Goal: Task Accomplishment & Management: Use online tool/utility

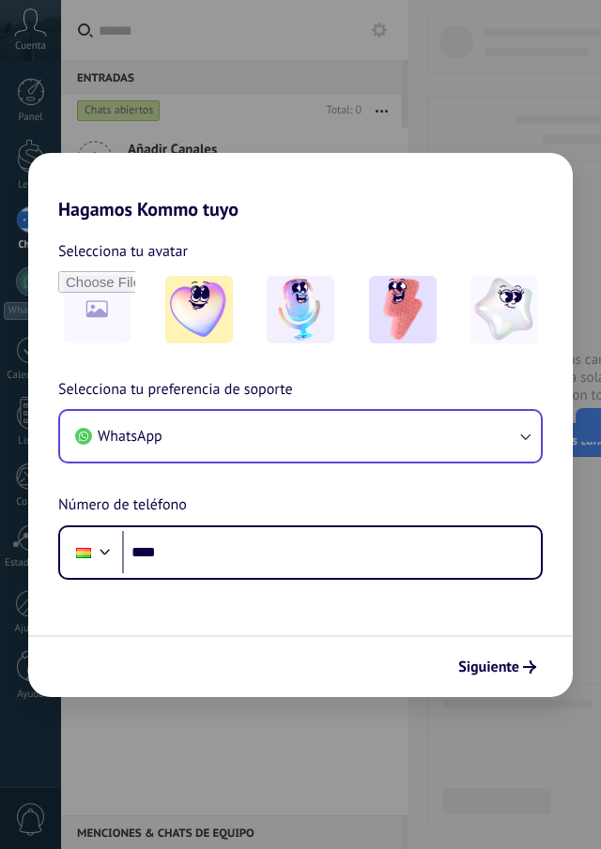
click at [249, 440] on button "WhatsApp" at bounding box center [300, 436] width 481 height 51
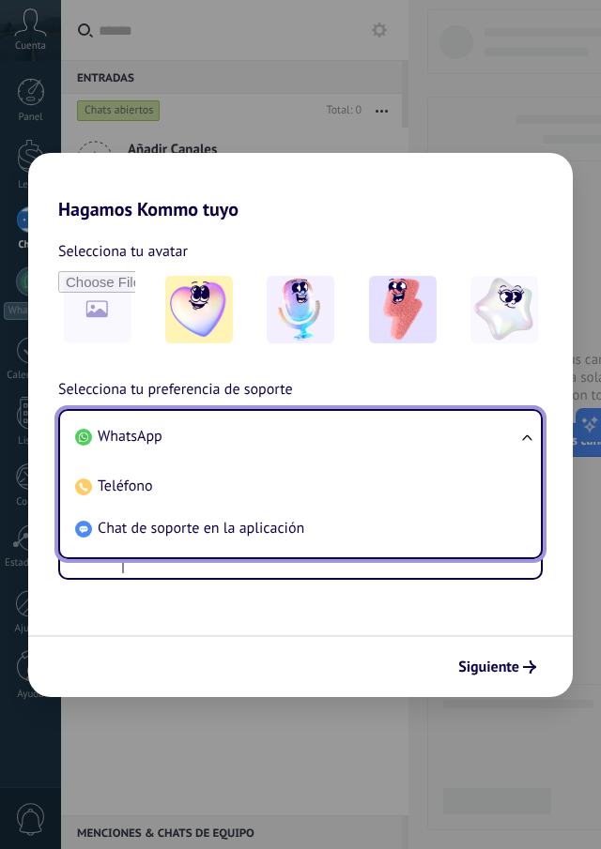
click at [249, 440] on li "WhatsApp" at bounding box center [297, 437] width 458 height 42
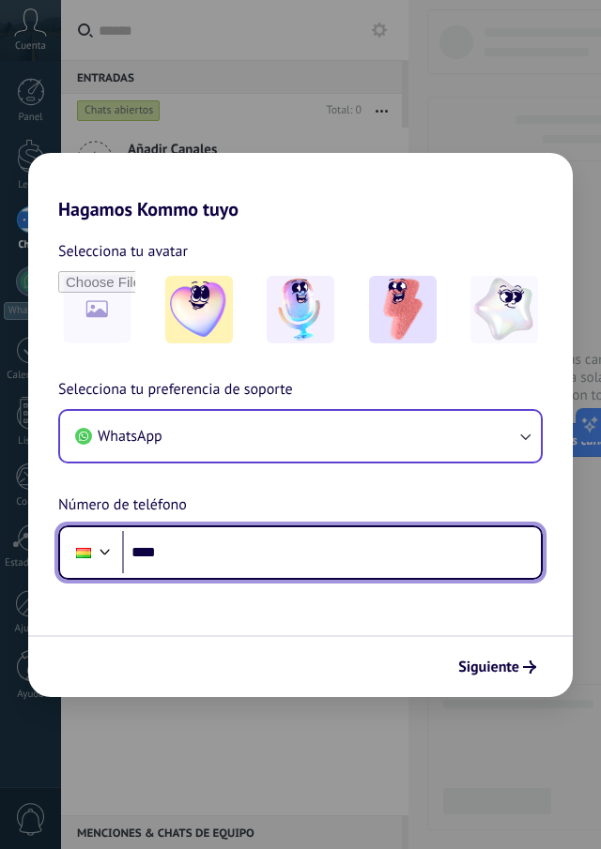
click at [215, 568] on input "****" at bounding box center [331, 552] width 419 height 43
type input "**********"
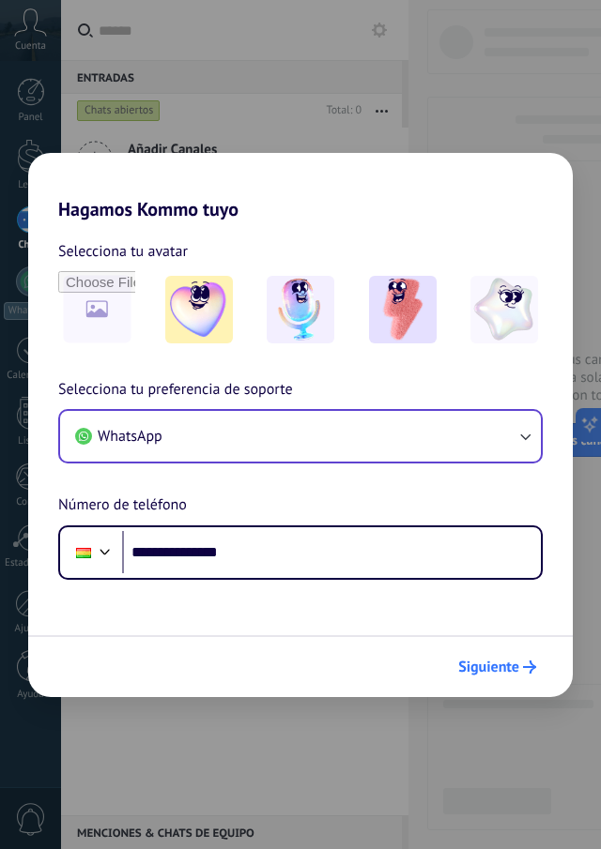
click at [488, 661] on span "Siguiente" at bounding box center [488, 667] width 61 height 13
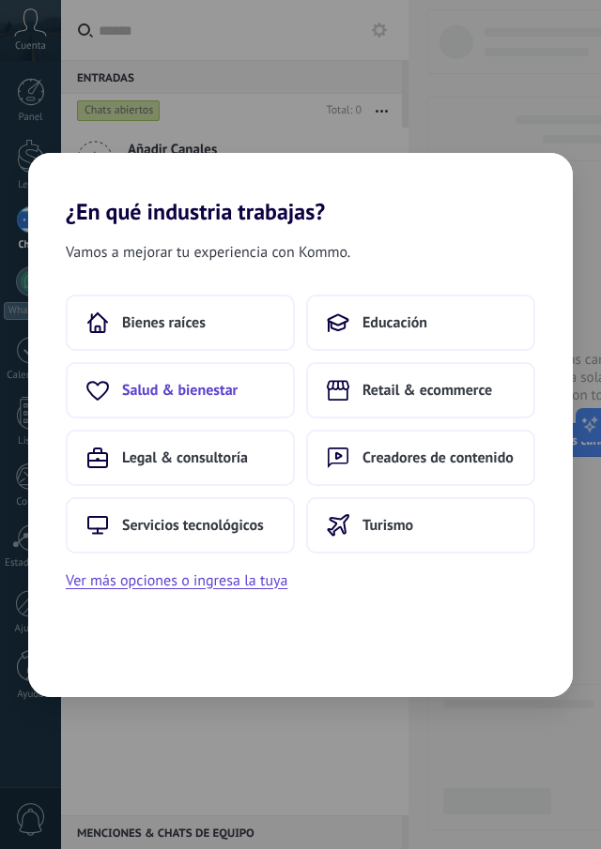
click at [177, 396] on span "Salud & bienestar" at bounding box center [179, 390] width 115 height 19
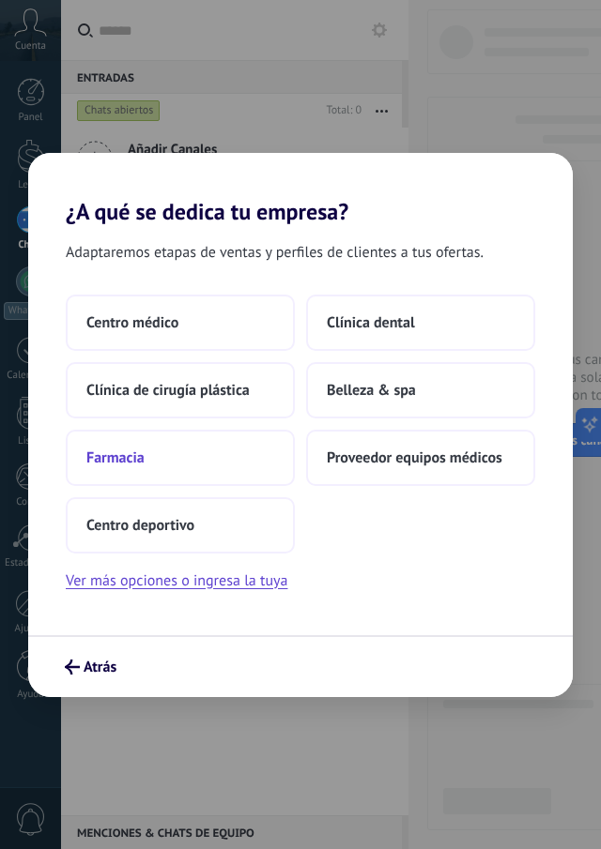
click at [181, 473] on button "Farmacia" at bounding box center [180, 458] width 229 height 56
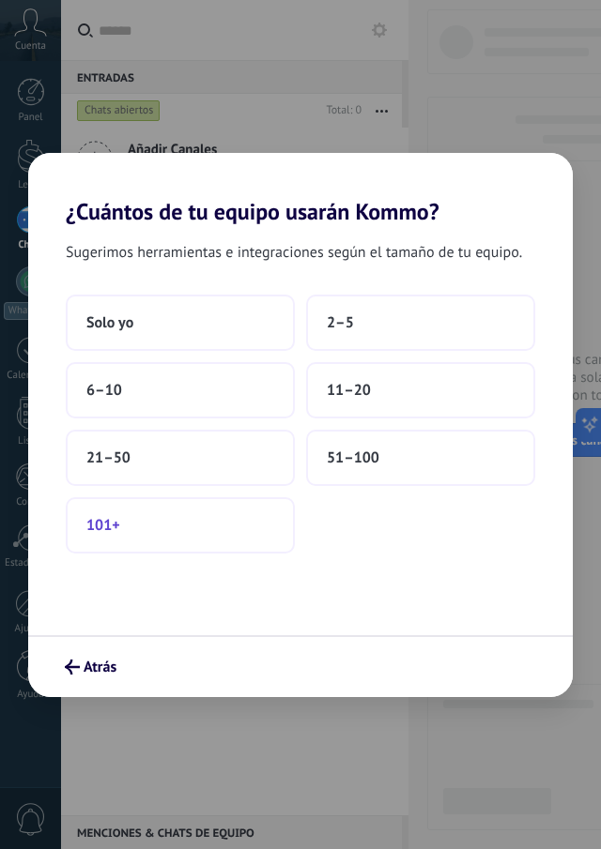
click at [174, 537] on button "101+" at bounding box center [180, 525] width 229 height 56
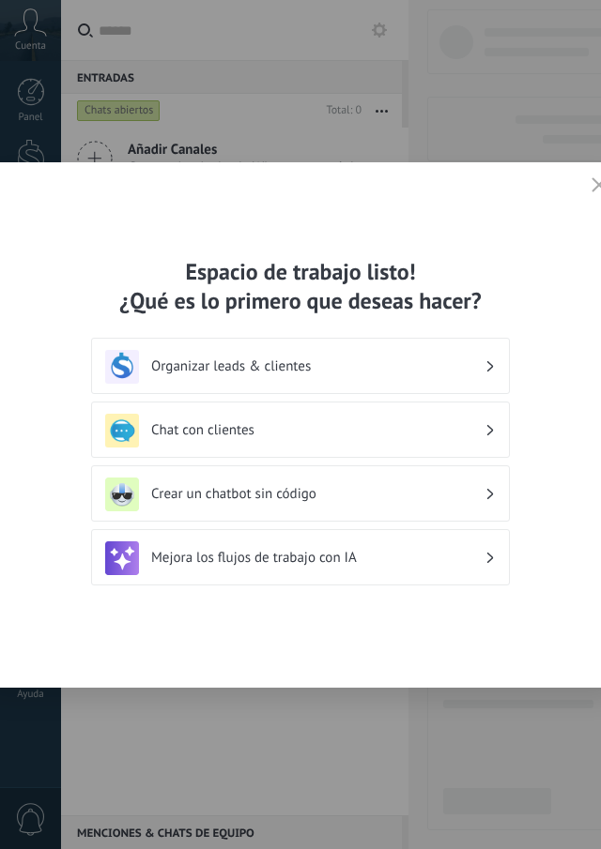
click at [293, 364] on h3 "Organizar leads & clientes" at bounding box center [317, 367] width 333 height 18
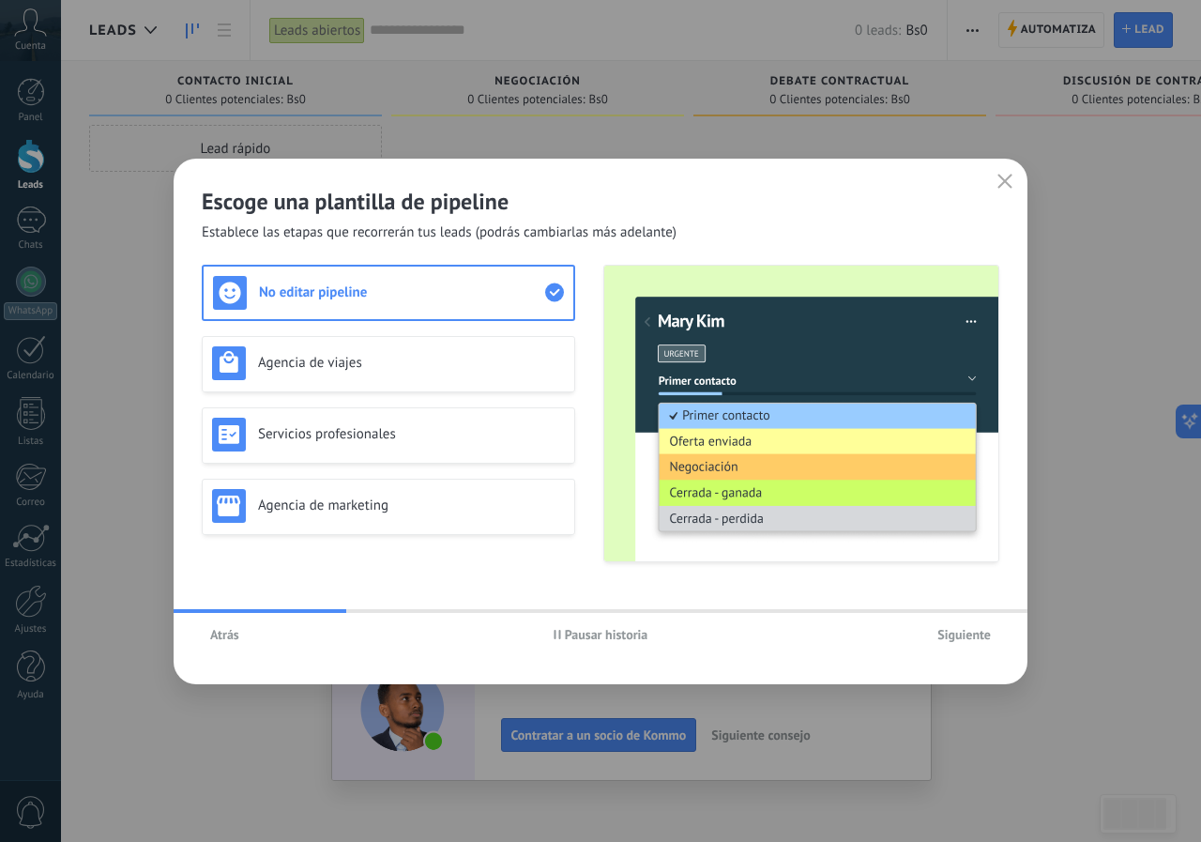
click at [600, 173] on button "button" at bounding box center [1005, 182] width 24 height 26
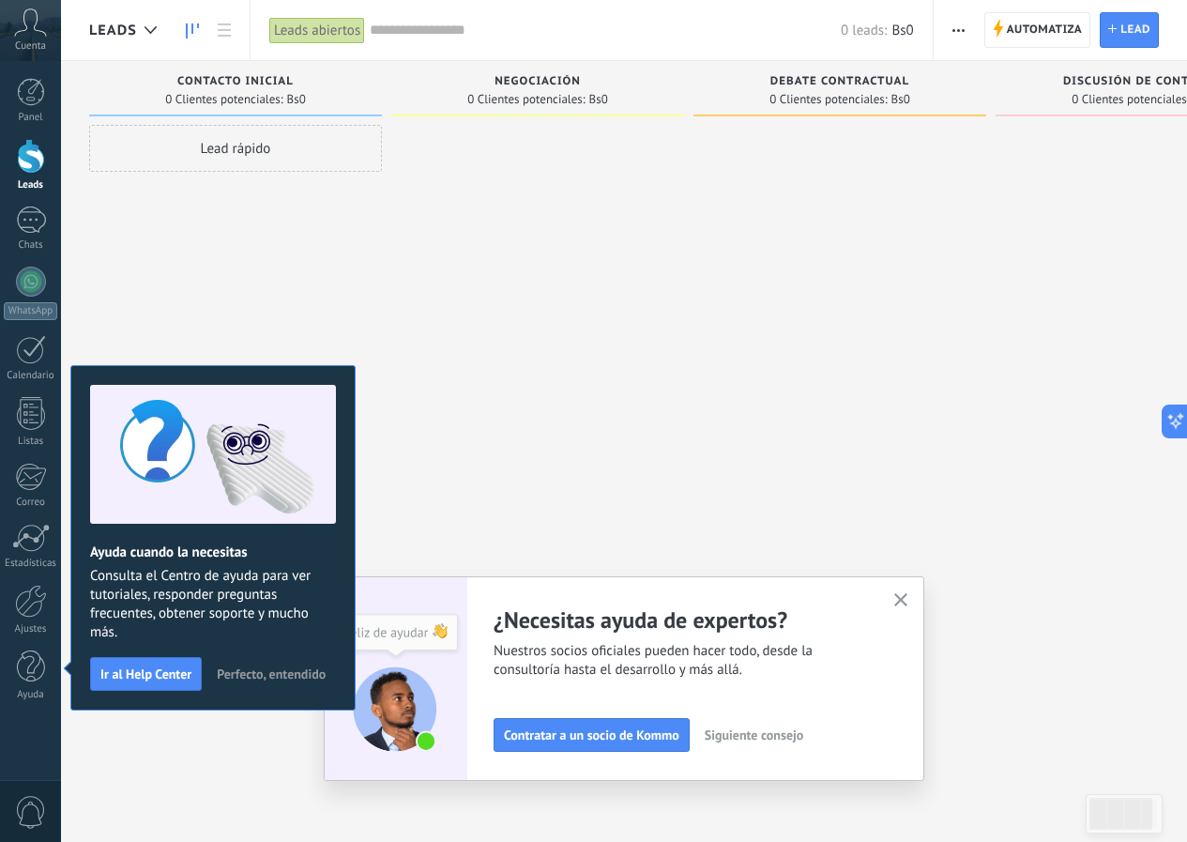
click at [600, 602] on icon "button" at bounding box center [901, 600] width 14 height 14
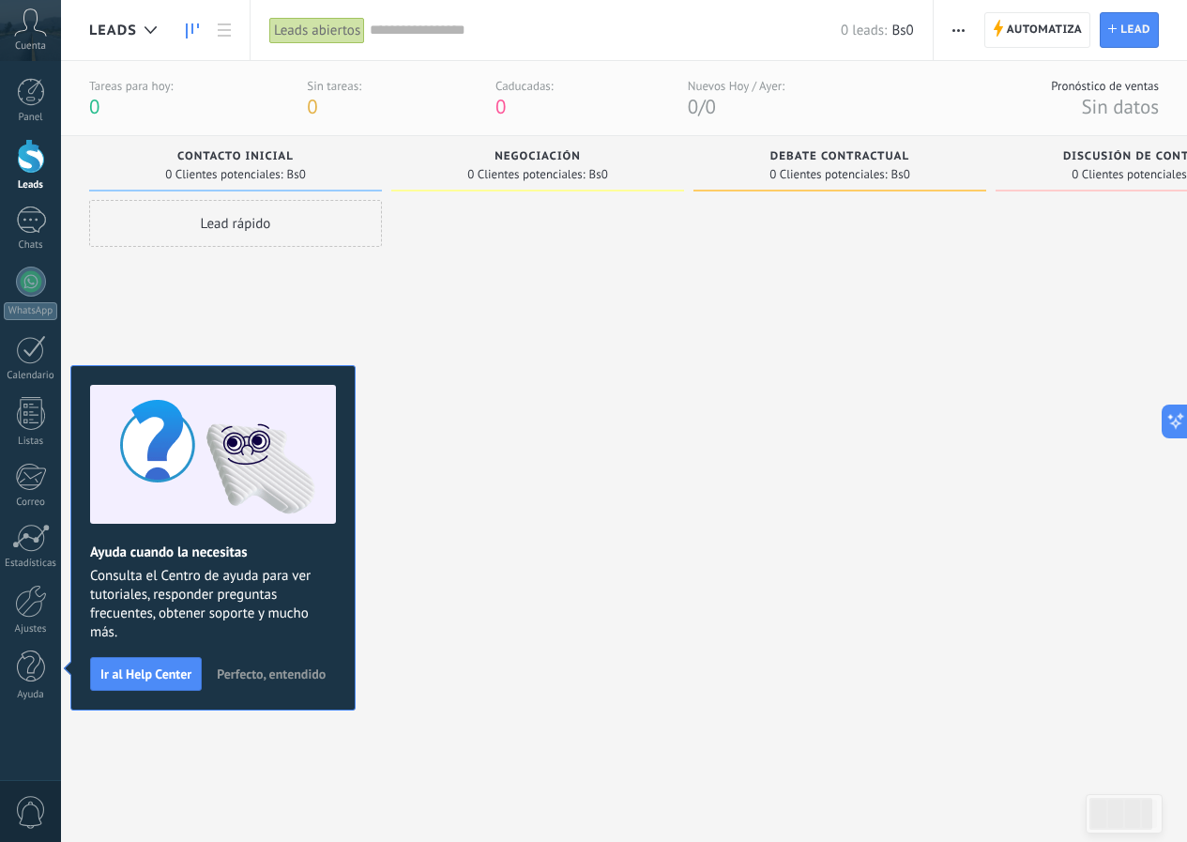
drag, startPoint x: 558, startPoint y: 366, endPoint x: 630, endPoint y: 352, distance: 72.7
click at [600, 352] on div at bounding box center [537, 498] width 293 height 597
click at [245, 680] on span "Perfecto, entendido" at bounding box center [271, 673] width 109 height 13
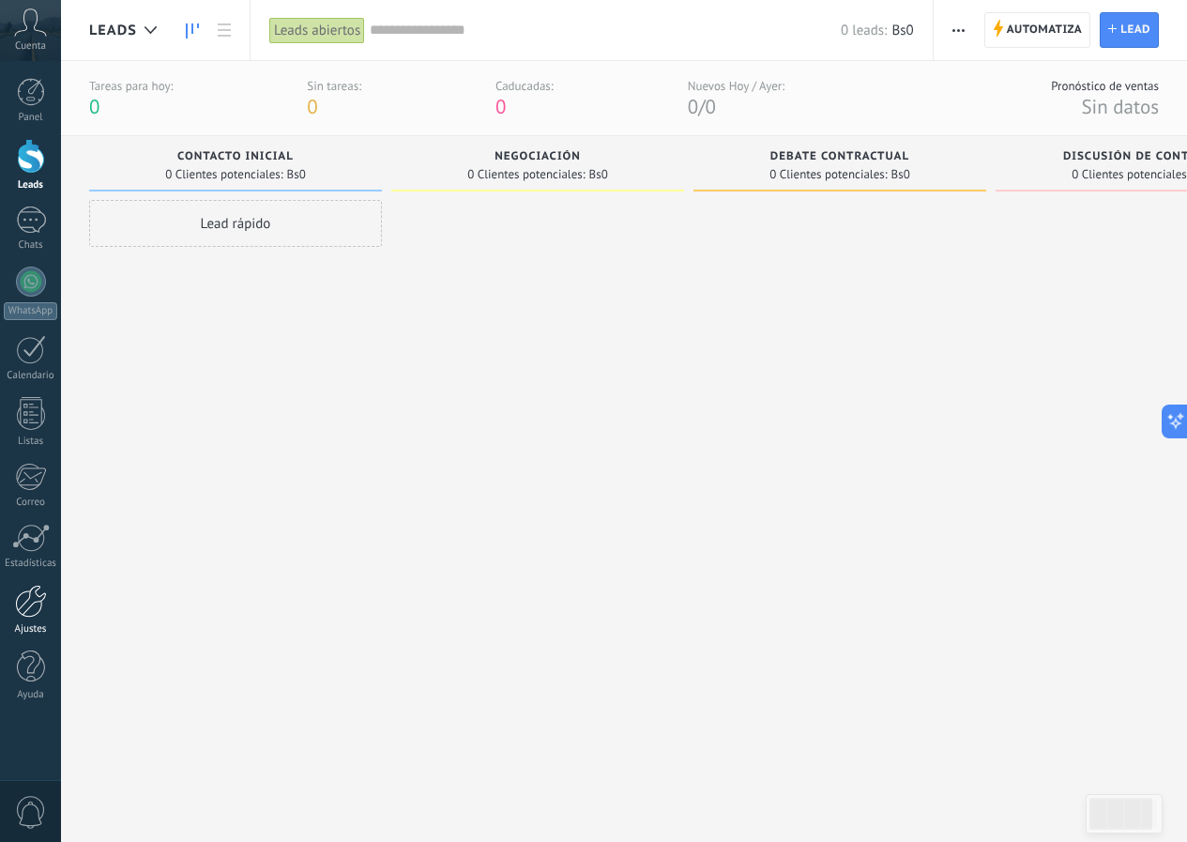
click at [22, 625] on div "Ajustes" at bounding box center [31, 629] width 54 height 12
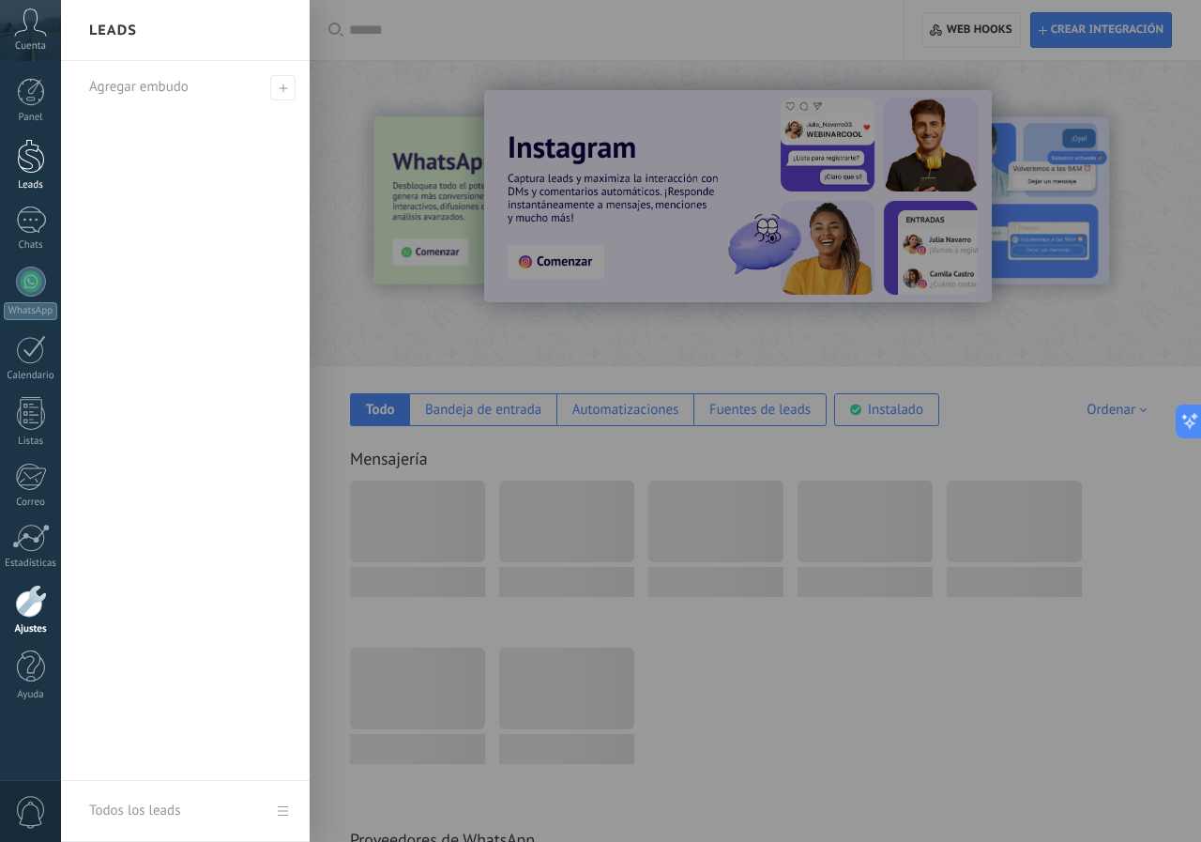
click at [34, 176] on link "Leads" at bounding box center [30, 165] width 61 height 53
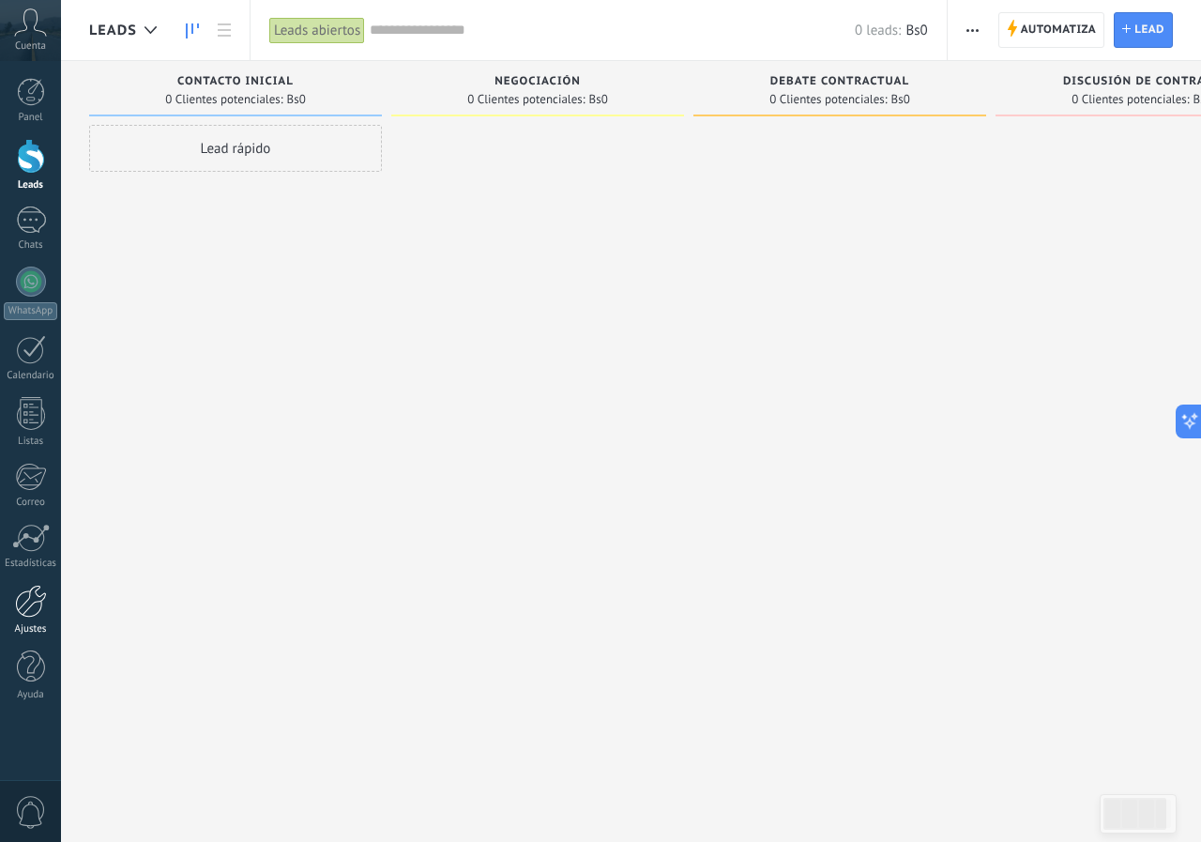
click at [37, 607] on div at bounding box center [31, 601] width 32 height 33
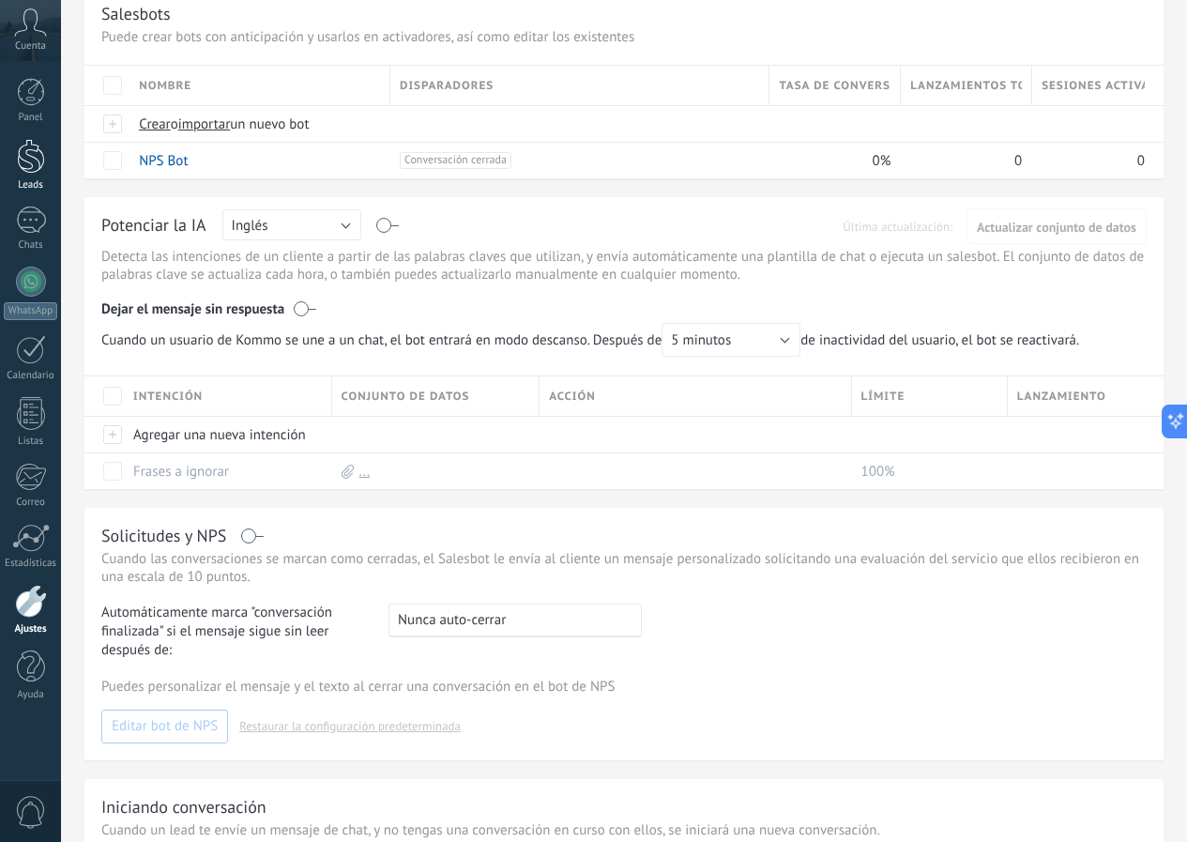
scroll to position [132, 0]
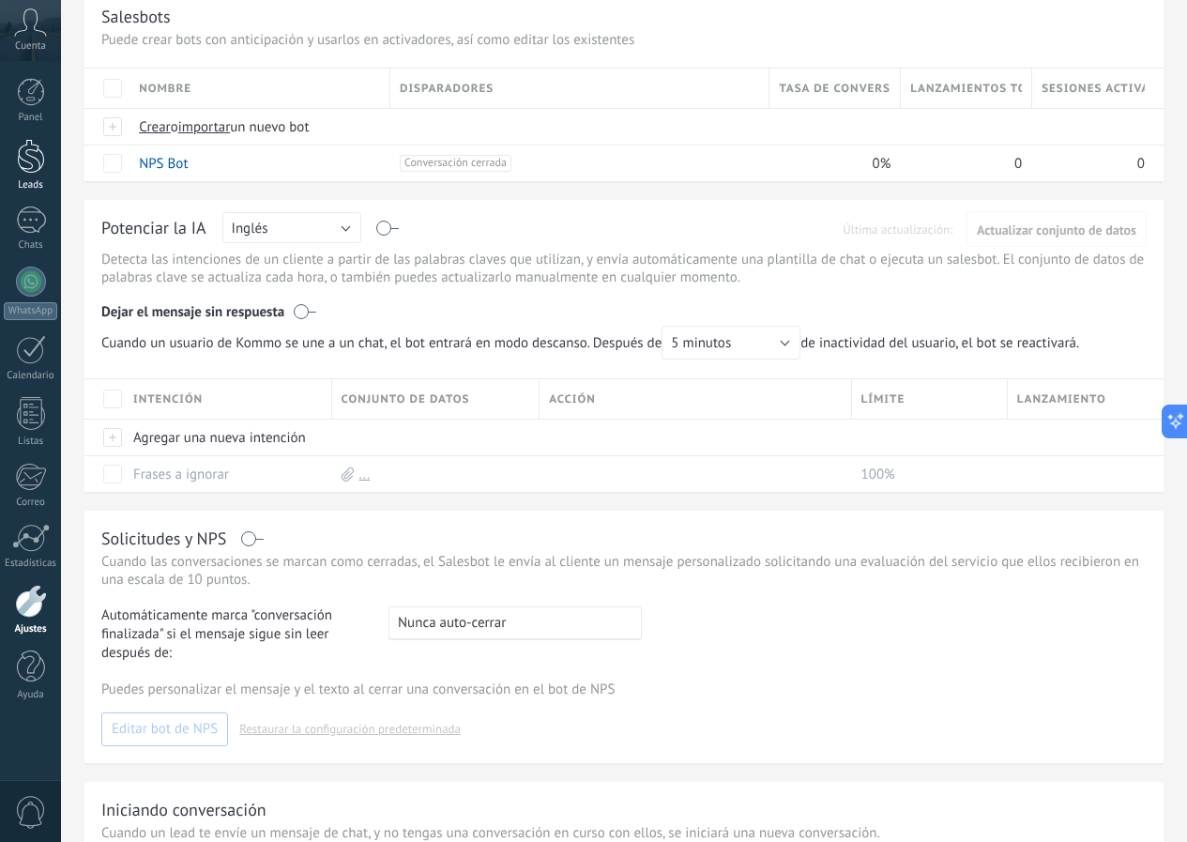
click at [38, 165] on div at bounding box center [31, 156] width 28 height 35
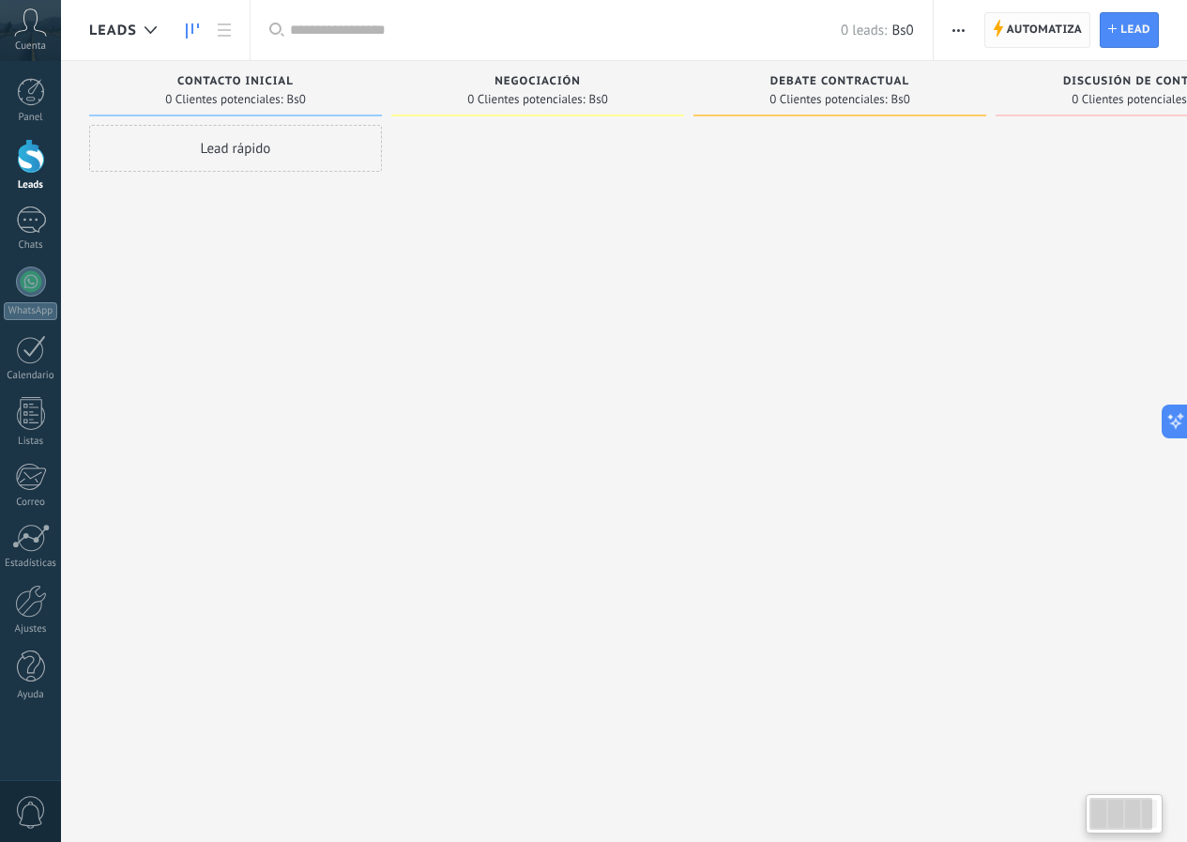
click at [600, 29] on span "Automatiza" at bounding box center [1045, 30] width 76 height 34
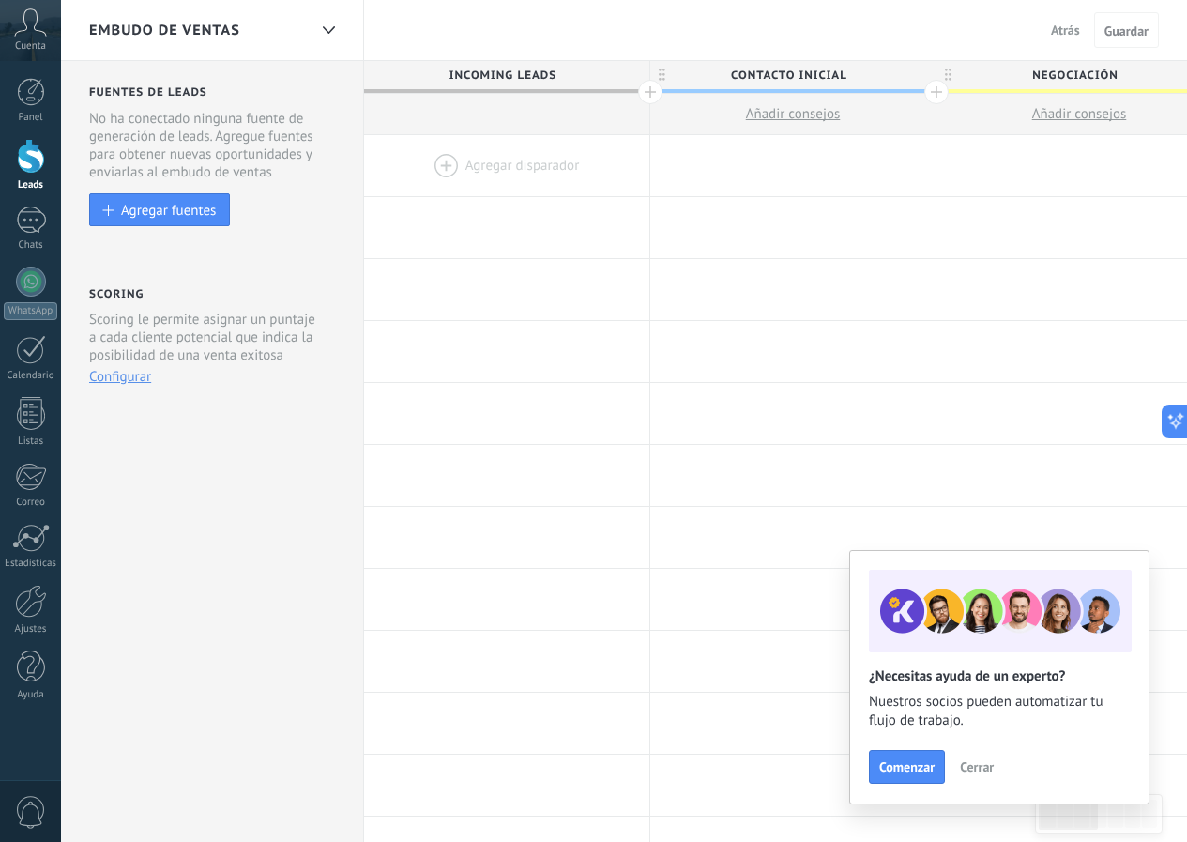
click at [481, 164] on div at bounding box center [506, 165] width 285 height 61
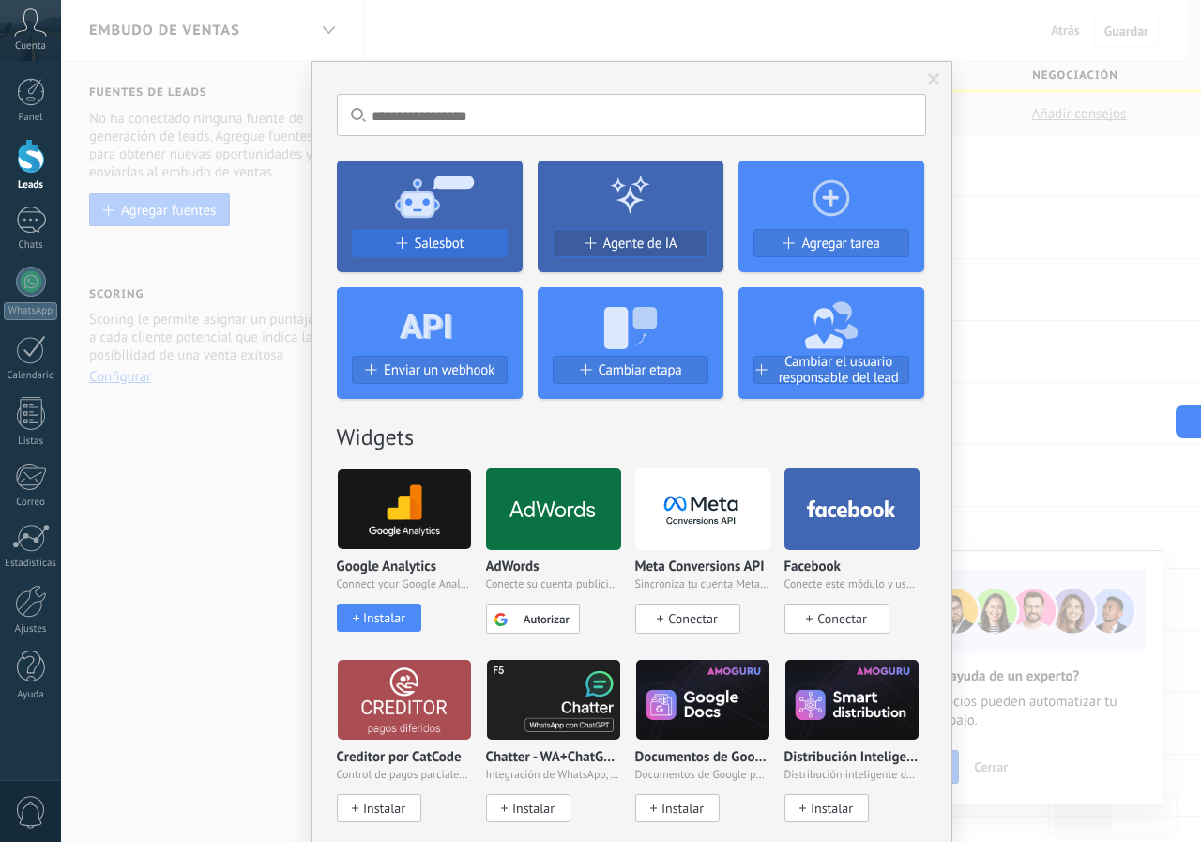
click at [489, 238] on div "Salesbot" at bounding box center [430, 244] width 154 height 16
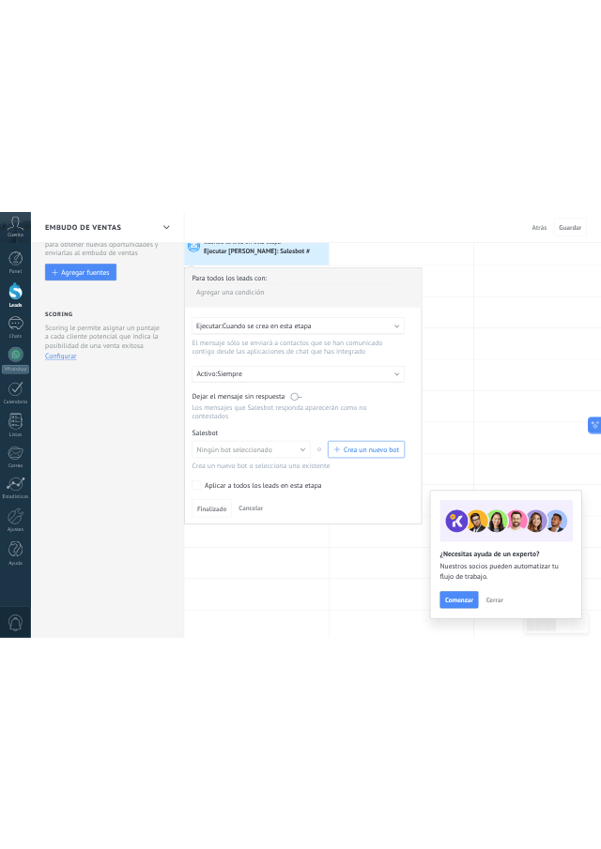
scroll to position [188, 0]
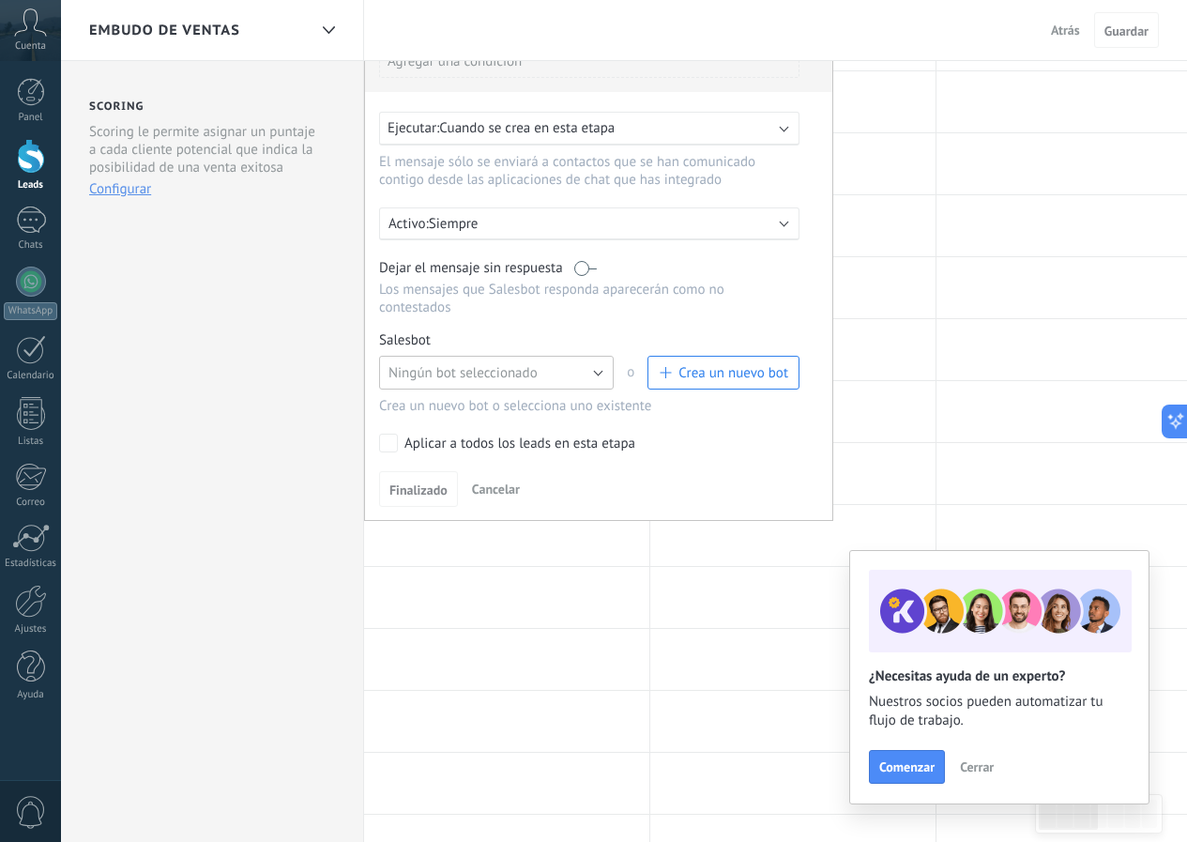
click at [568, 380] on button "Ningún bot seleccionado" at bounding box center [496, 373] width 235 height 34
click at [568, 380] on span "Ningún bot seleccionado" at bounding box center [487, 373] width 239 height 18
click at [600, 383] on button "Crea un nuevo bot" at bounding box center [724, 373] width 152 height 34
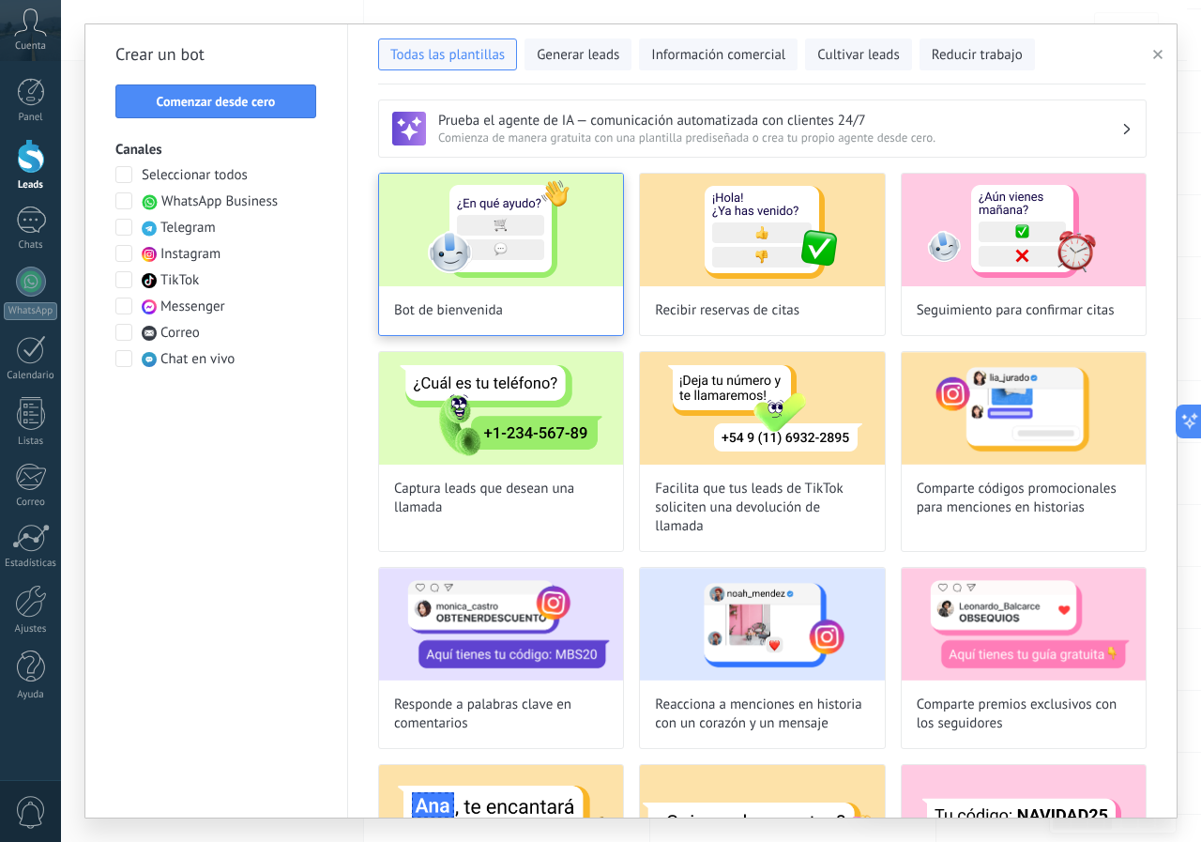
click at [503, 293] on div "Bot de bienvenida" at bounding box center [501, 254] width 246 height 163
type input "**********"
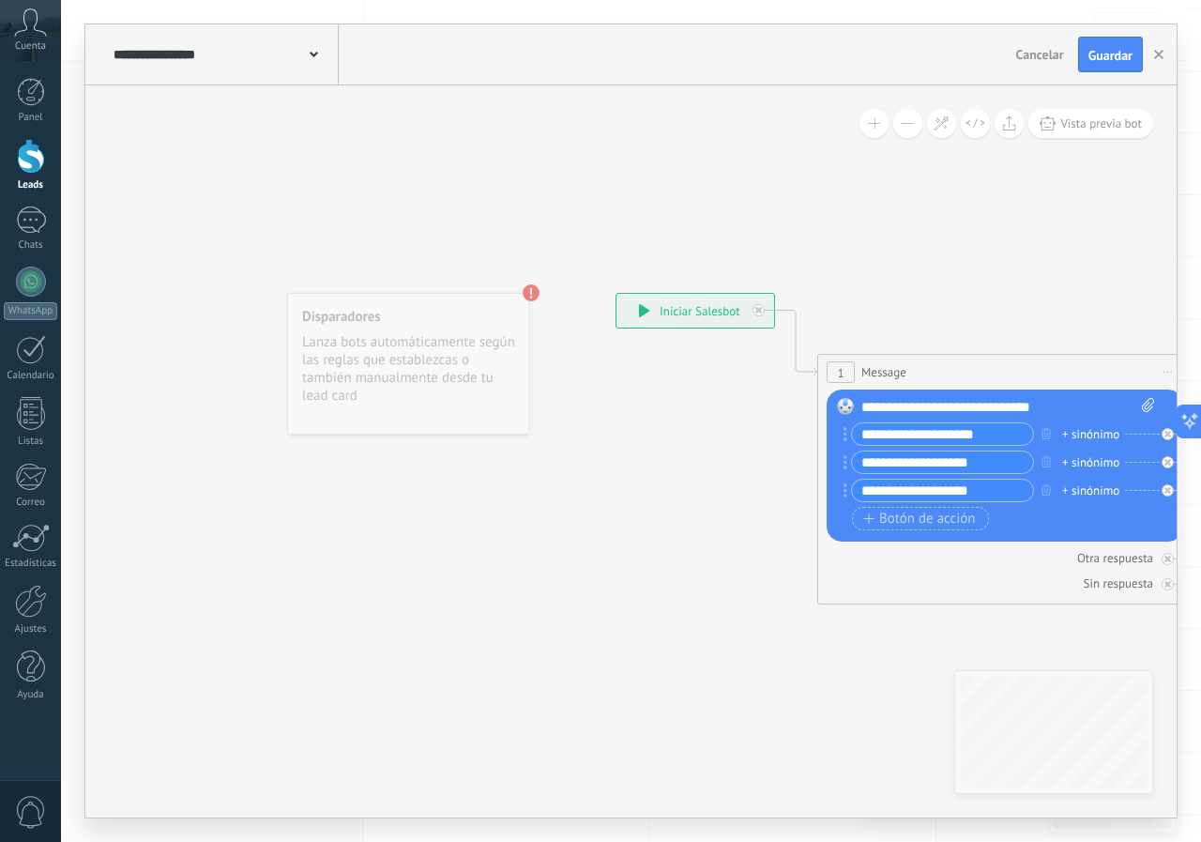
drag, startPoint x: 788, startPoint y: 646, endPoint x: 920, endPoint y: 712, distance: 147.3
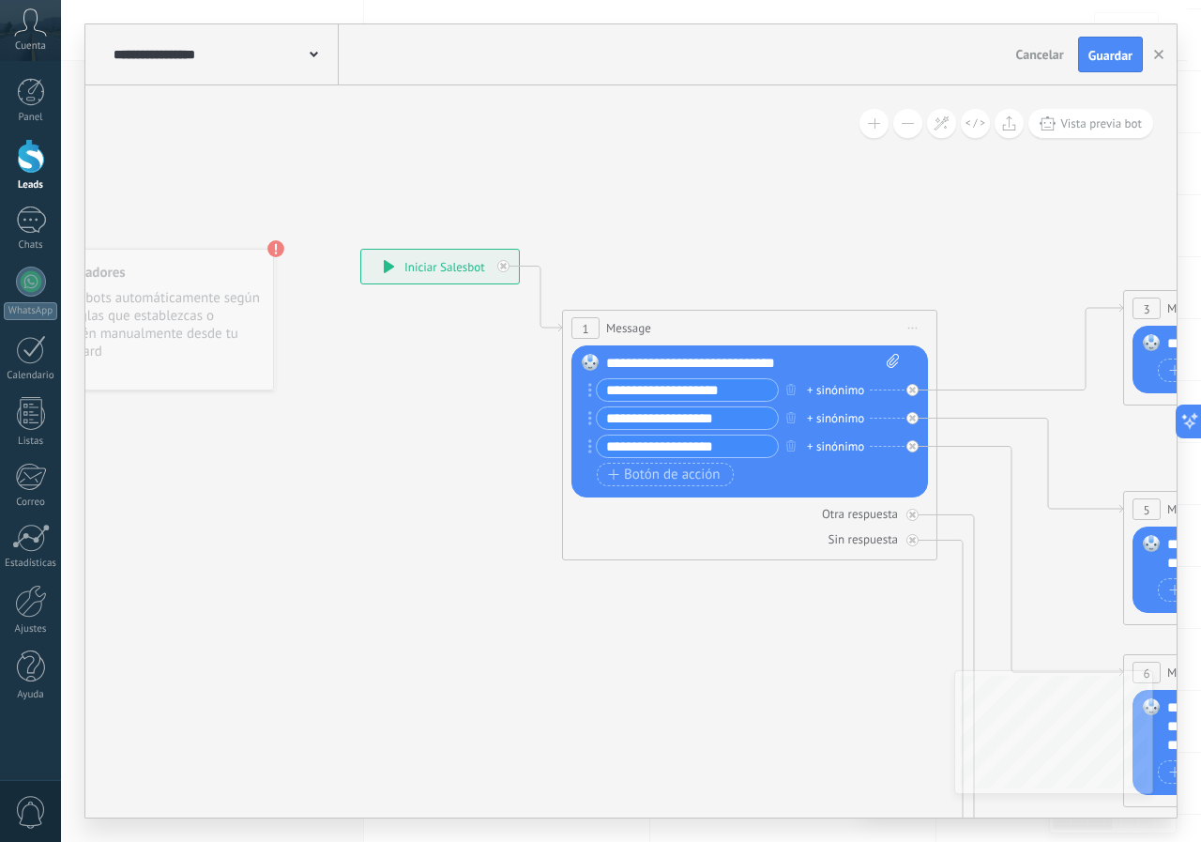
drag, startPoint x: 609, startPoint y: 696, endPoint x: 497, endPoint y: 699, distance: 112.7
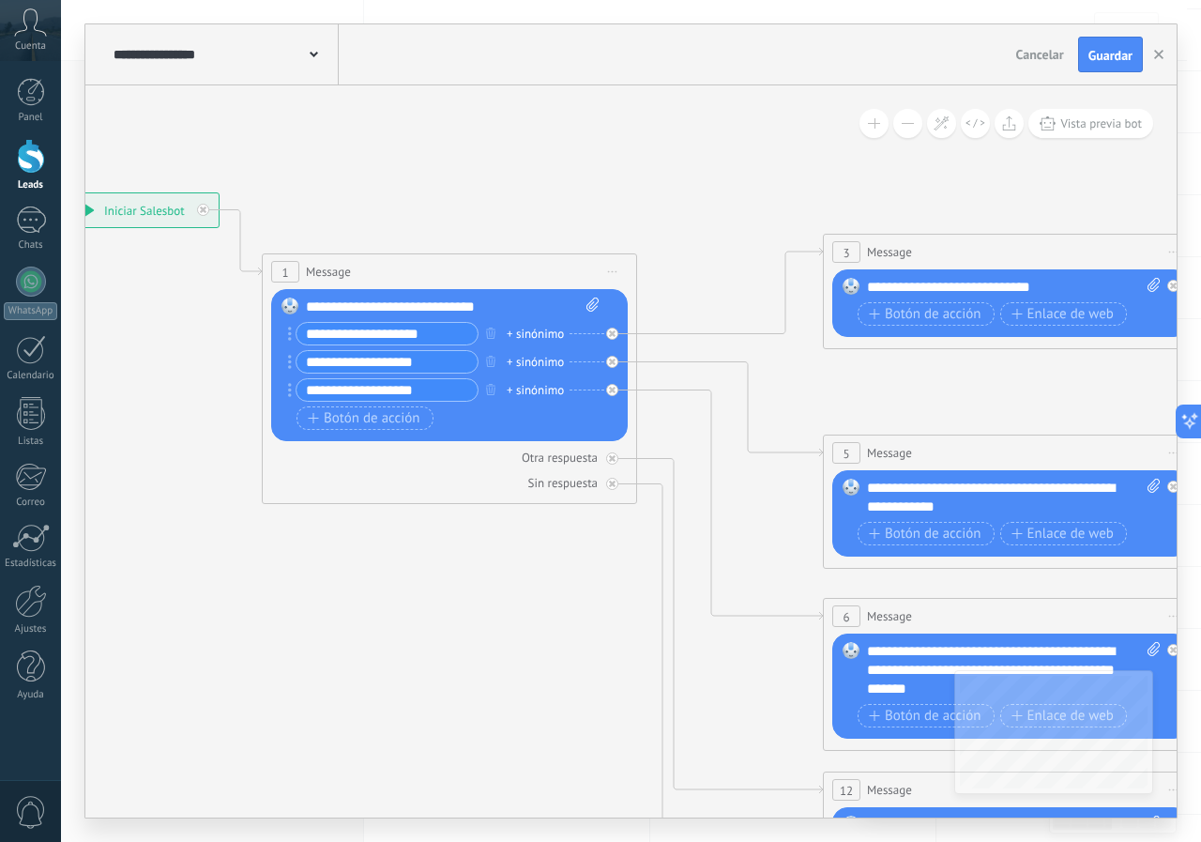
drag, startPoint x: 840, startPoint y: 223, endPoint x: 543, endPoint y: 167, distance: 302.8
click at [543, 167] on icon at bounding box center [1054, 660] width 2926 height 1875
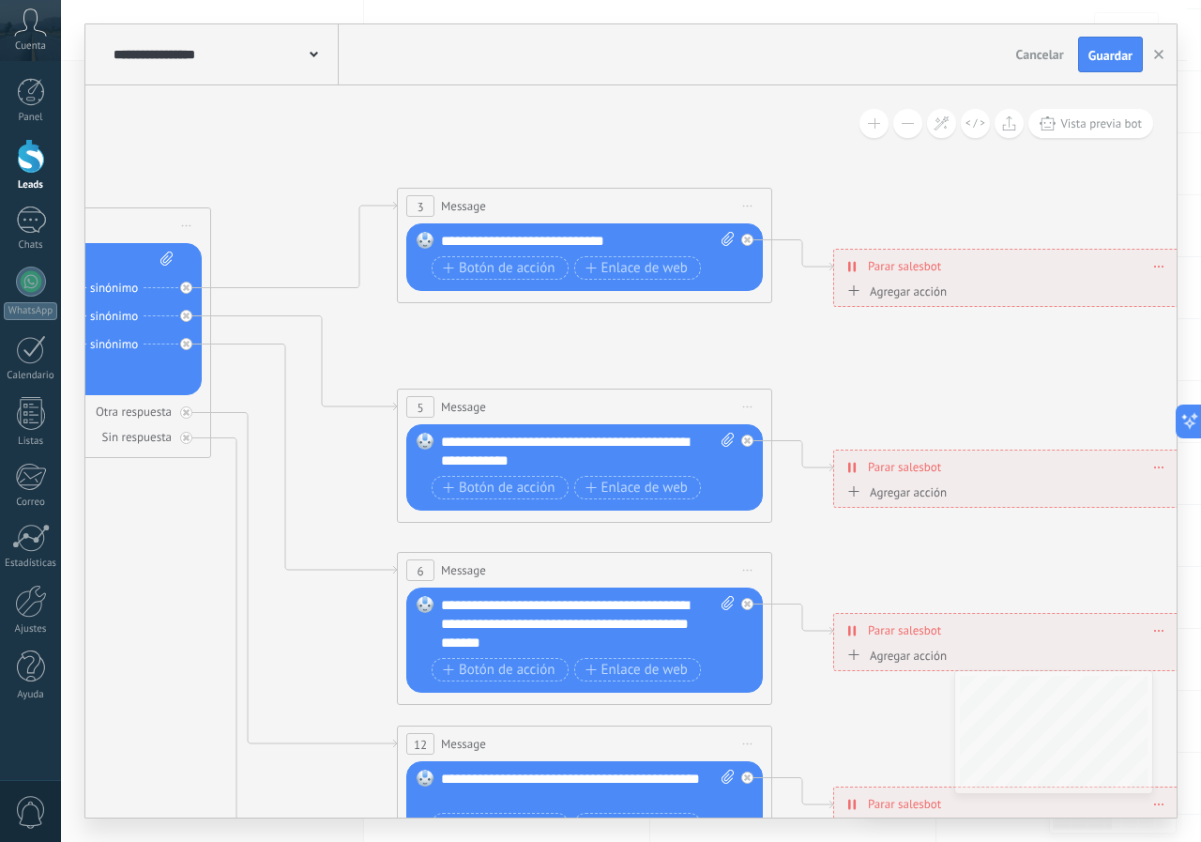
drag, startPoint x: 679, startPoint y: 198, endPoint x: 252, endPoint y: 152, distance: 428.6
click at [252, 152] on icon at bounding box center [628, 614] width 2926 height 1875
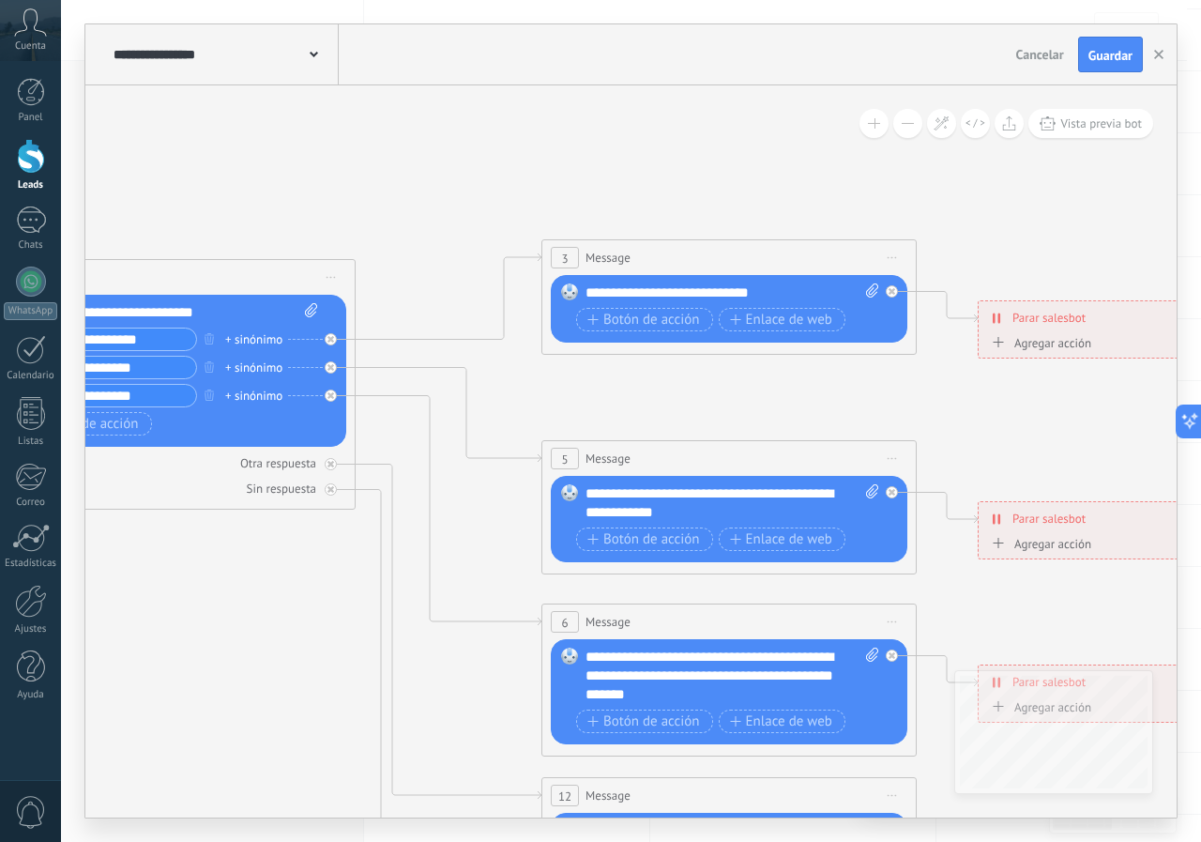
drag, startPoint x: 827, startPoint y: 203, endPoint x: 1158, endPoint y: 271, distance: 338.3
click at [600, 271] on icon at bounding box center [772, 666] width 2926 height 1875
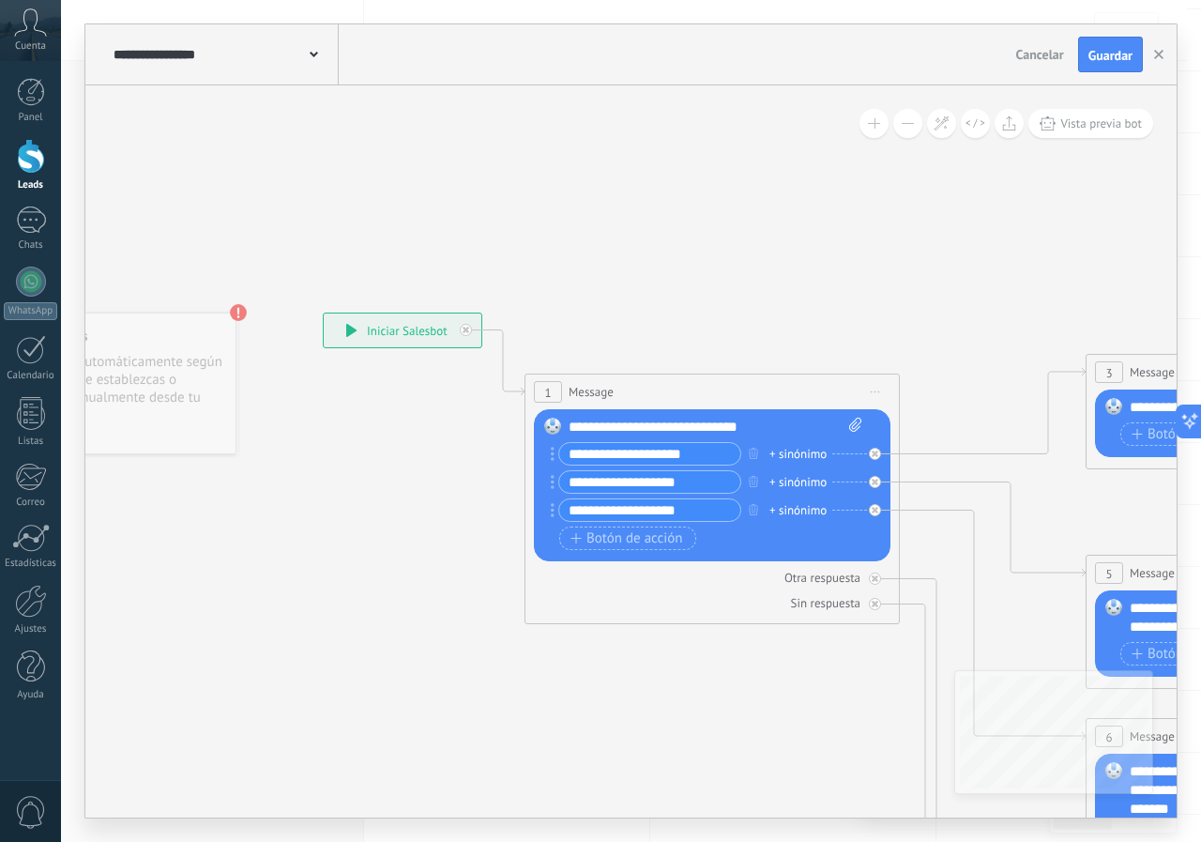
drag, startPoint x: 564, startPoint y: 192, endPoint x: 949, endPoint y: 303, distance: 400.4
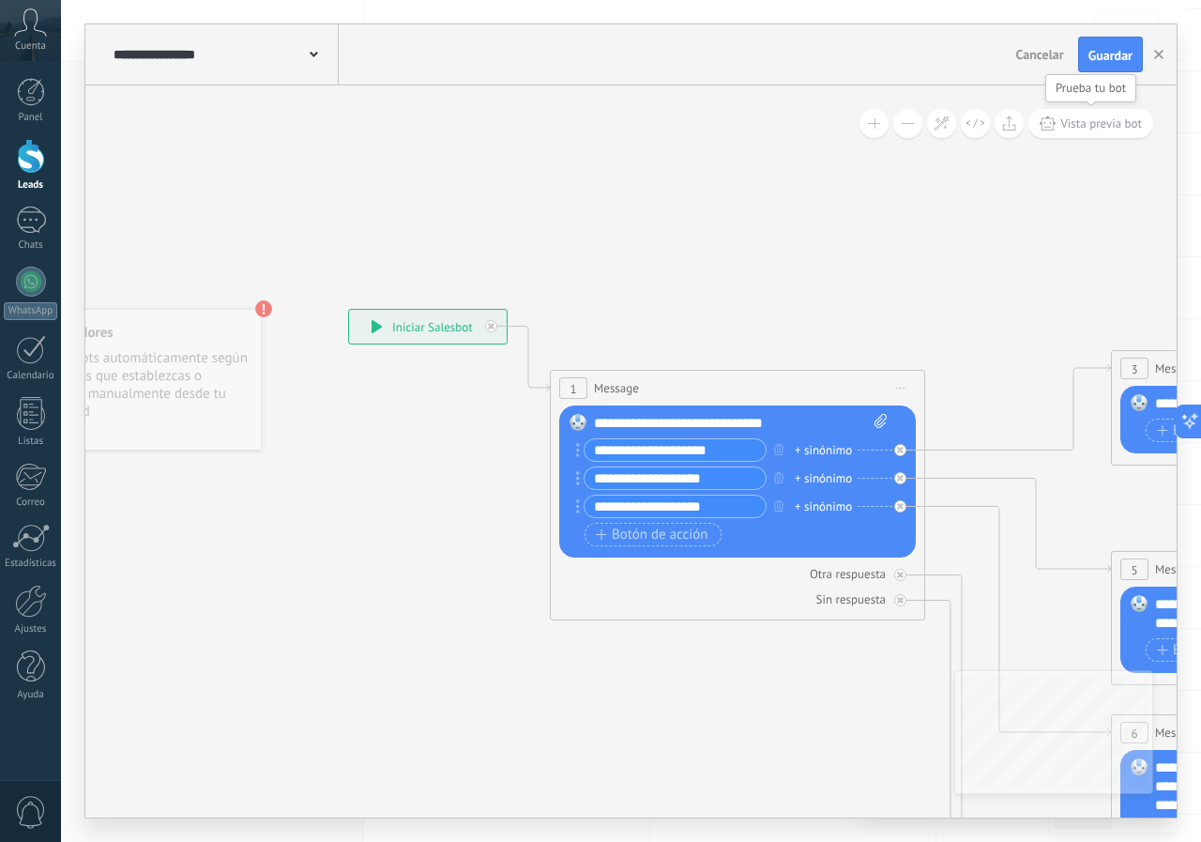
click at [600, 122] on span "Vista previa bot" at bounding box center [1102, 123] width 82 height 16
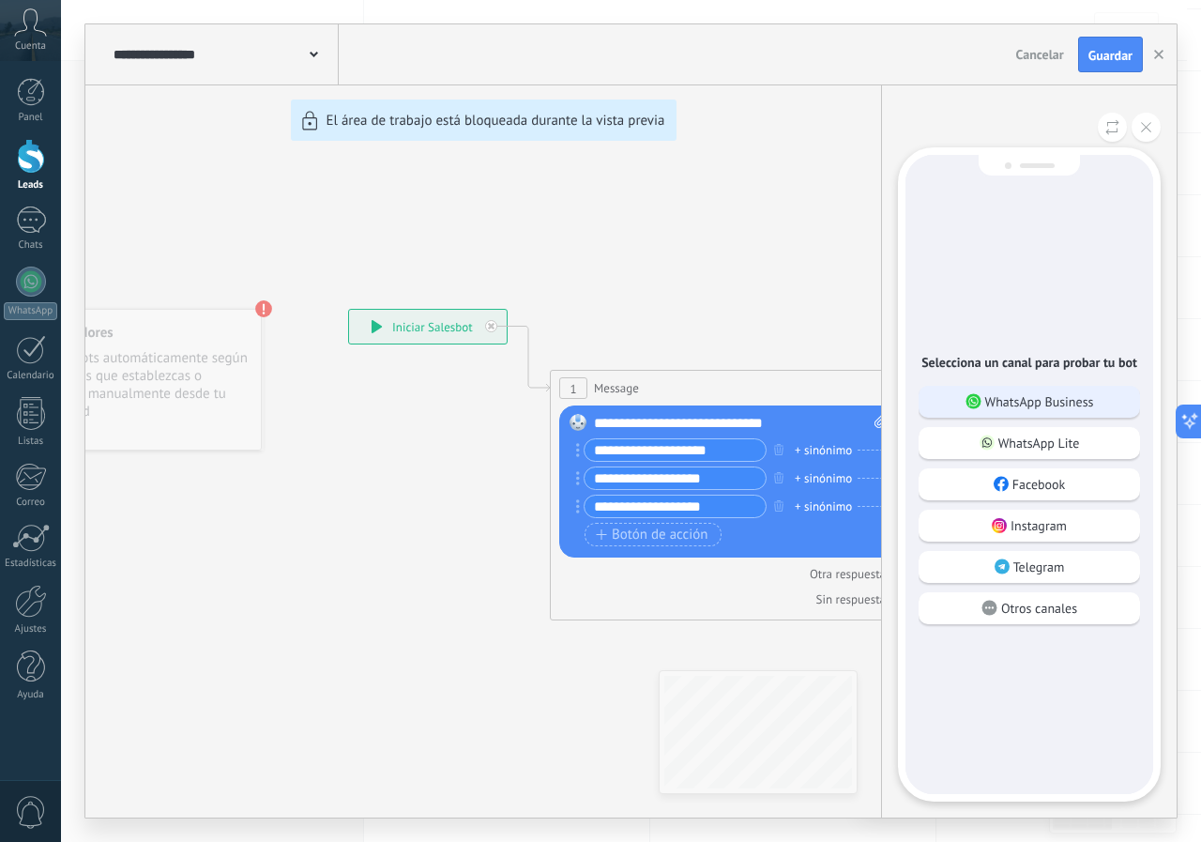
click at [600, 400] on p "WhatsApp Business" at bounding box center [1040, 401] width 109 height 17
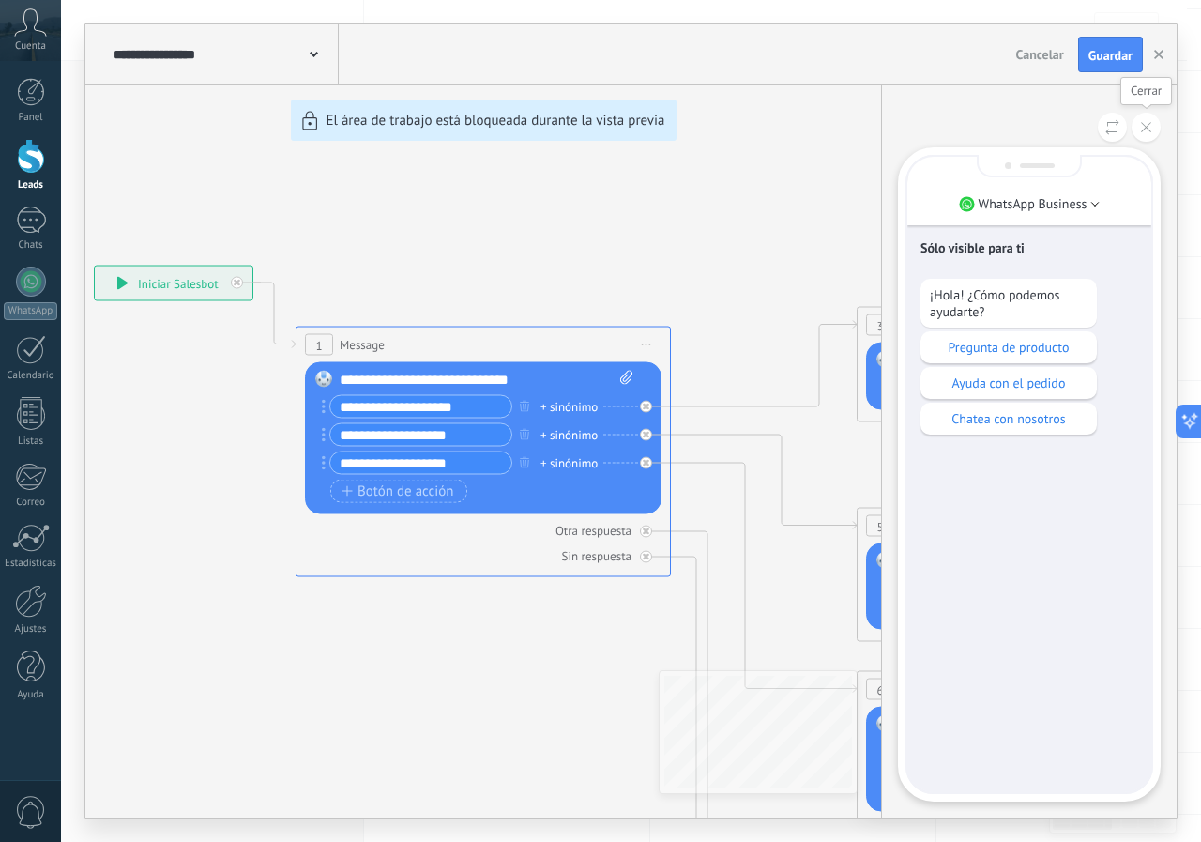
click at [600, 133] on button at bounding box center [1146, 127] width 29 height 29
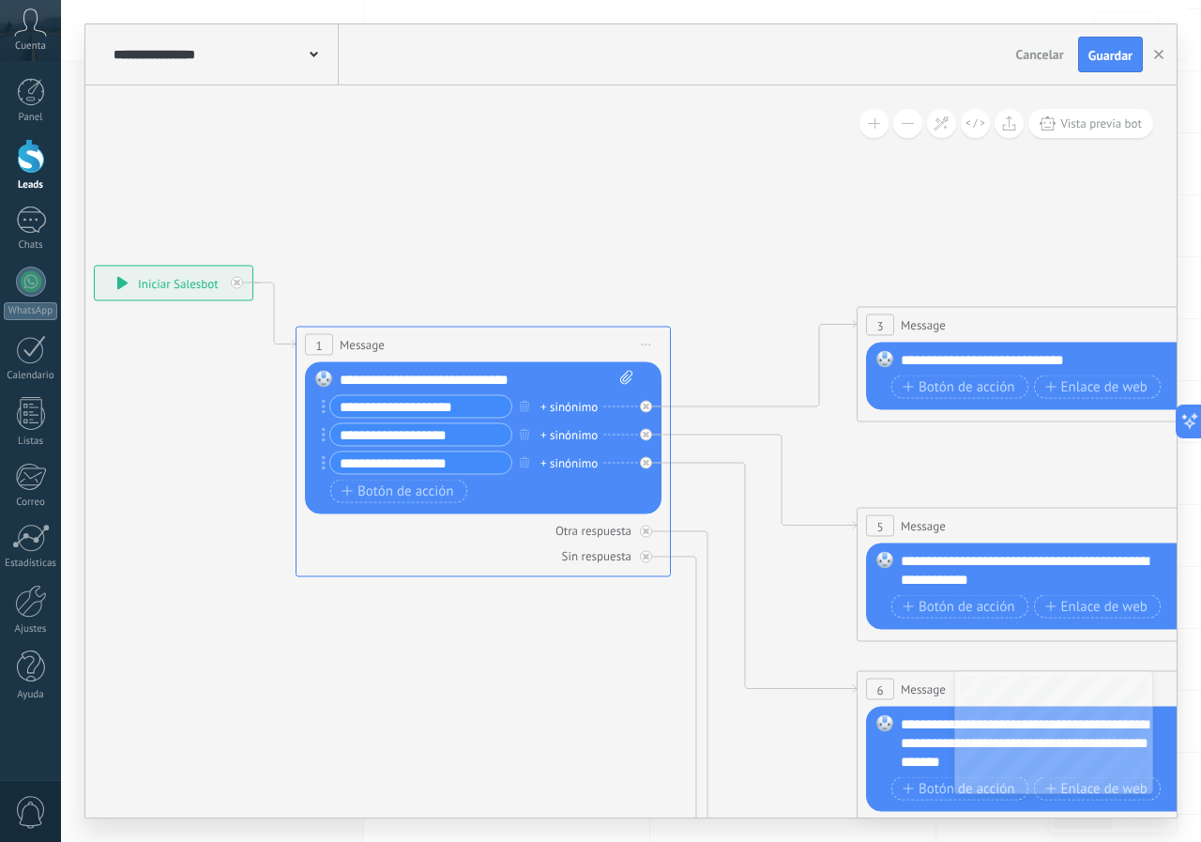
drag, startPoint x: 547, startPoint y: 250, endPoint x: 794, endPoint y: 249, distance: 246.8
click at [600, 249] on div "**********" at bounding box center [631, 420] width 1092 height 793
drag, startPoint x: 559, startPoint y: 219, endPoint x: 918, endPoint y: 310, distance: 369.9
click at [600, 310] on icon at bounding box center [1089, 733] width 2926 height 1875
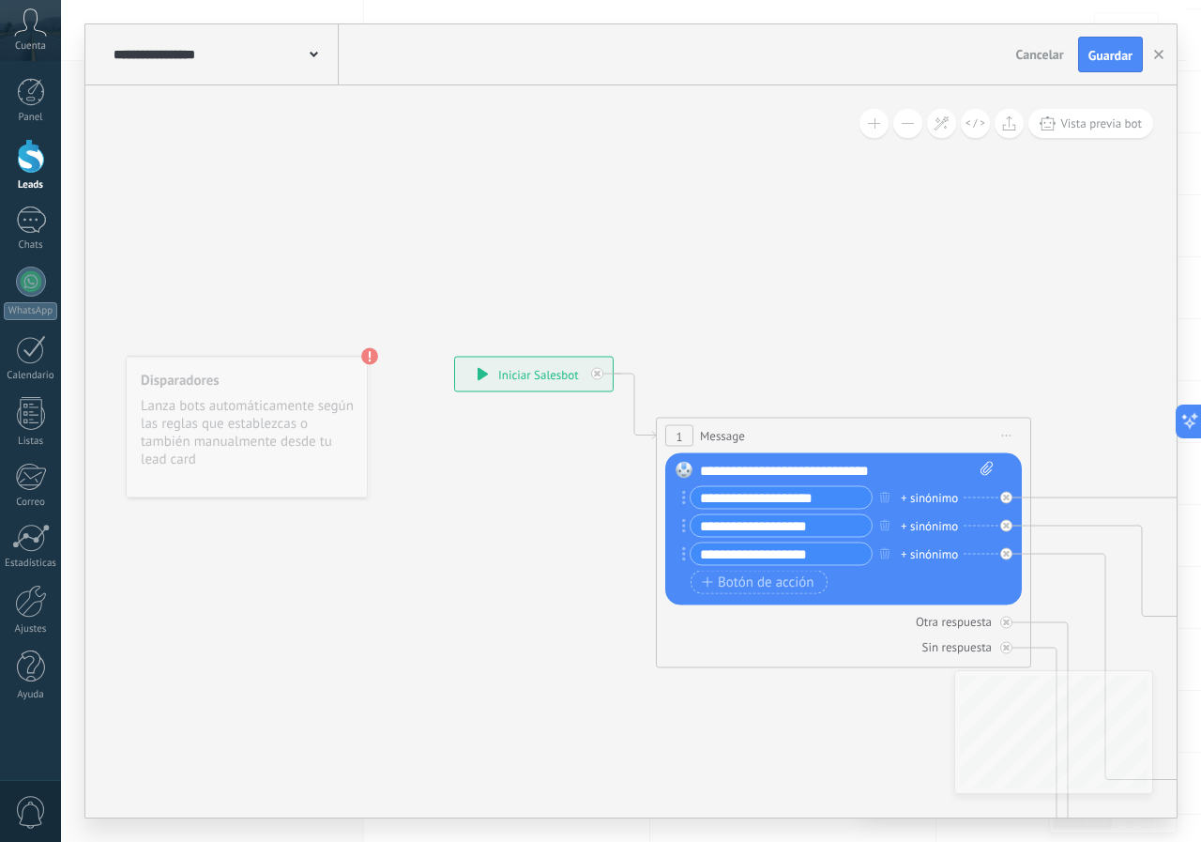
drag, startPoint x: 681, startPoint y: 258, endPoint x: 800, endPoint y: 264, distance: 118.4
